Goal: Task Accomplishment & Management: Use online tool/utility

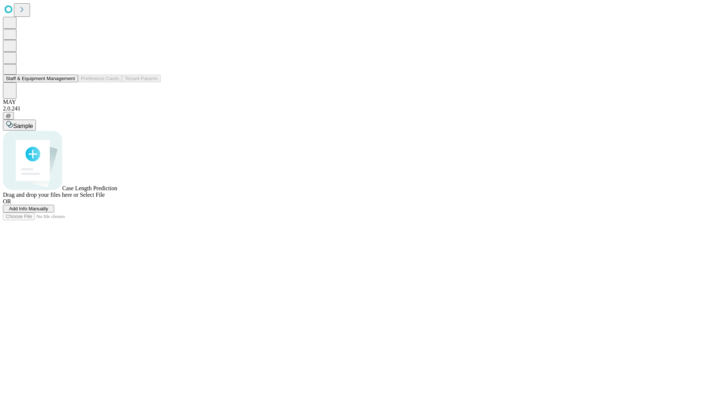
click at [70, 82] on button "Staff & Equipment Management" at bounding box center [40, 79] width 75 height 8
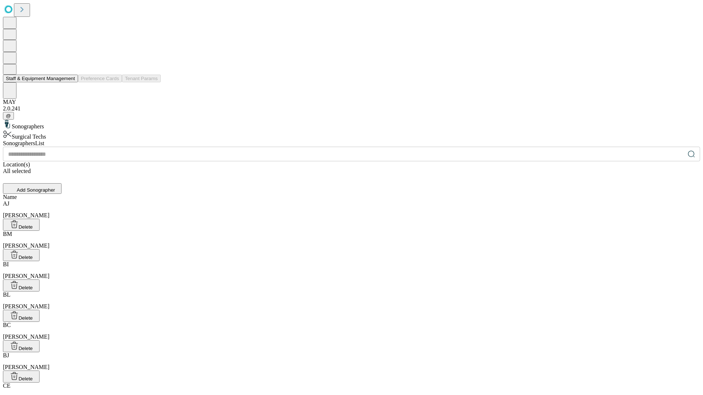
click at [70, 82] on button "Staff & Equipment Management" at bounding box center [40, 79] width 75 height 8
